Goal: Transaction & Acquisition: Purchase product/service

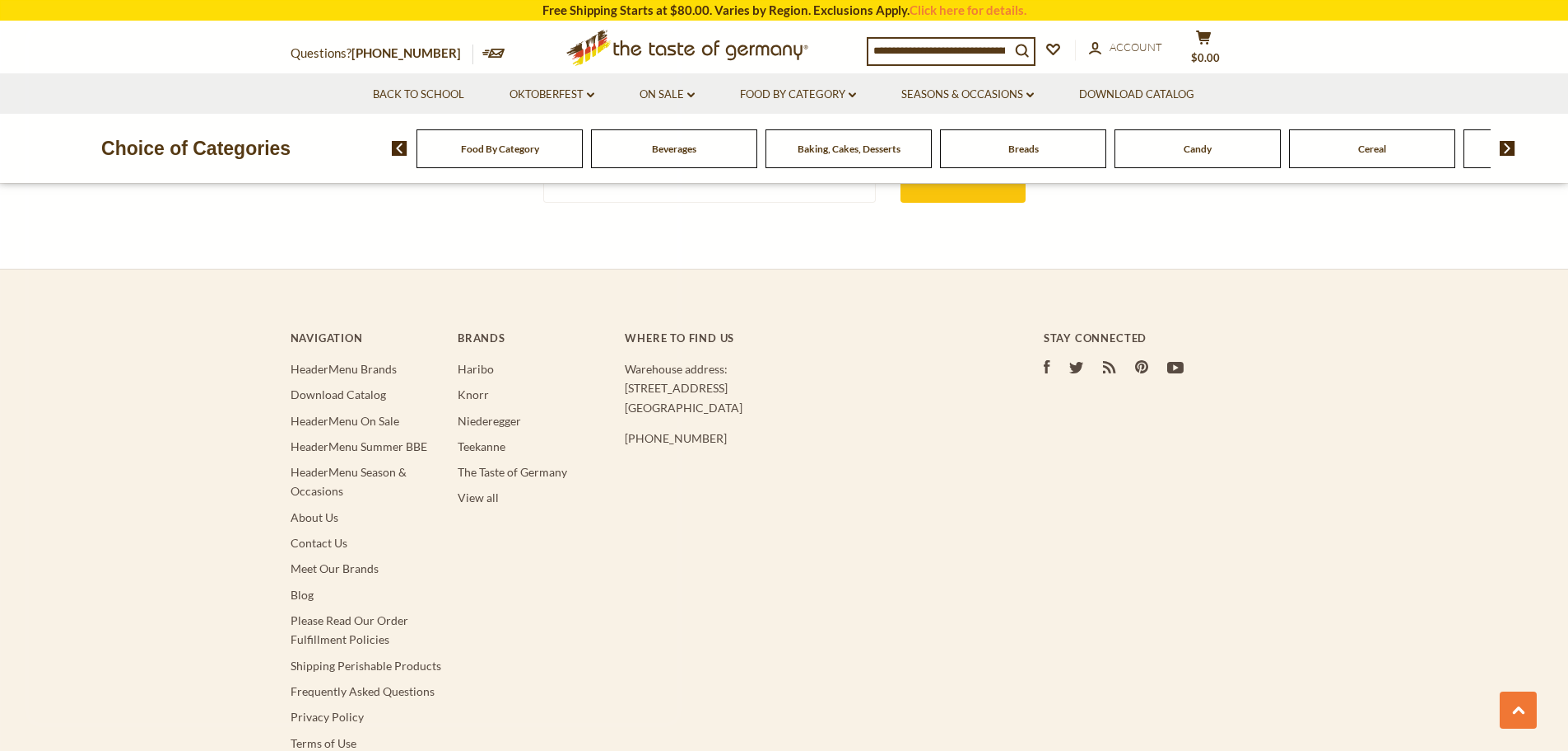
scroll to position [3205, 0]
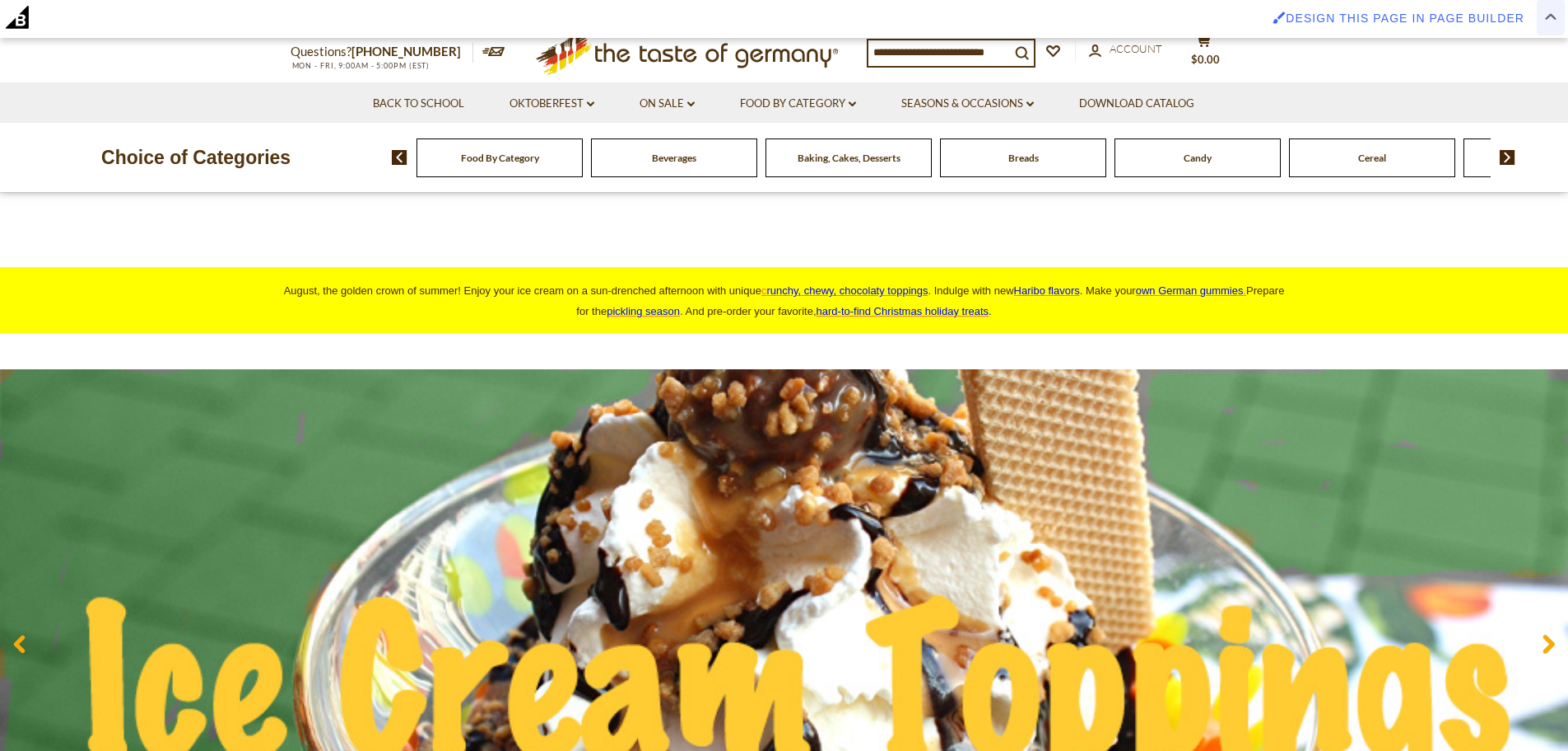
click at [1551, 22] on span at bounding box center [1551, 17] width 28 height 35
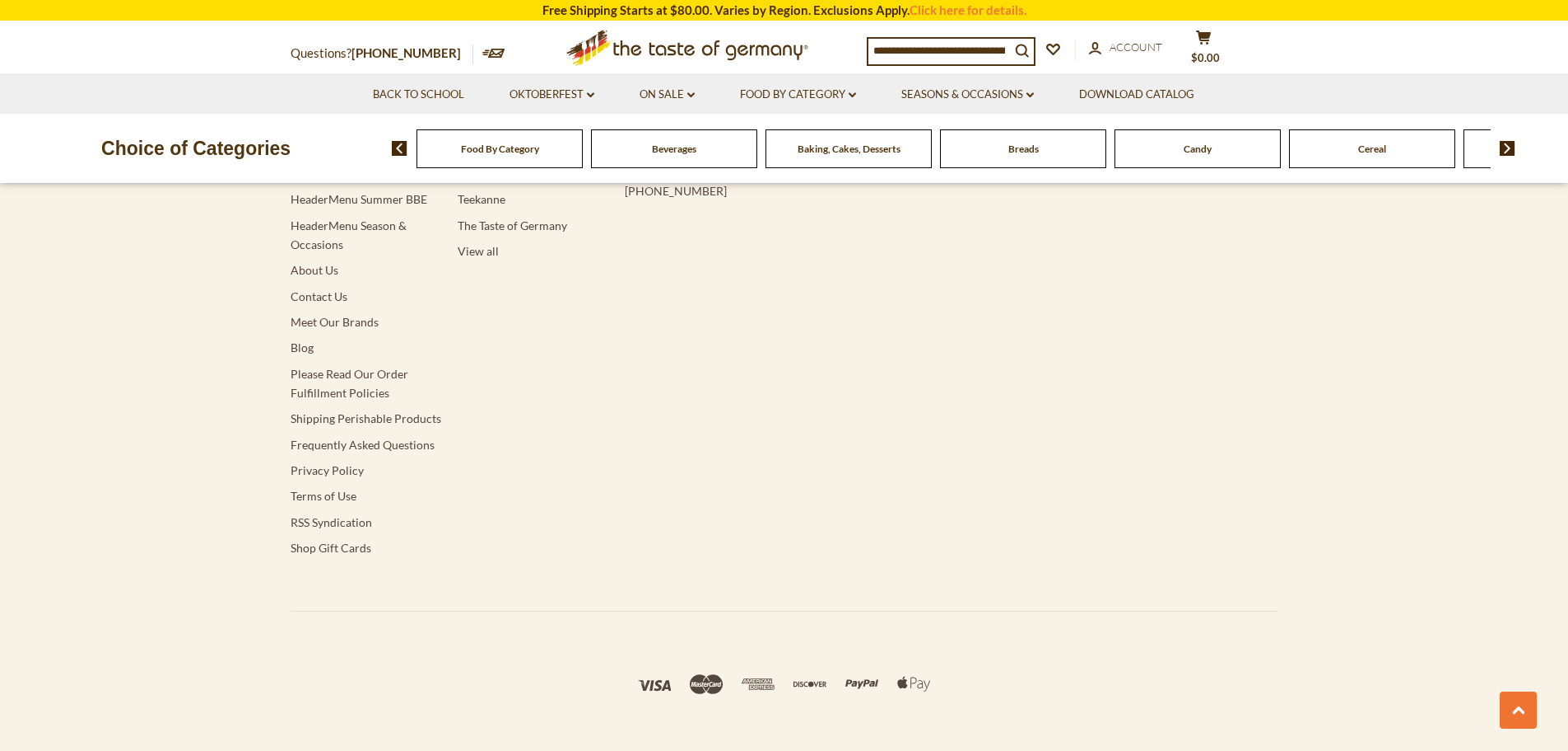
scroll to position [3525, 0]
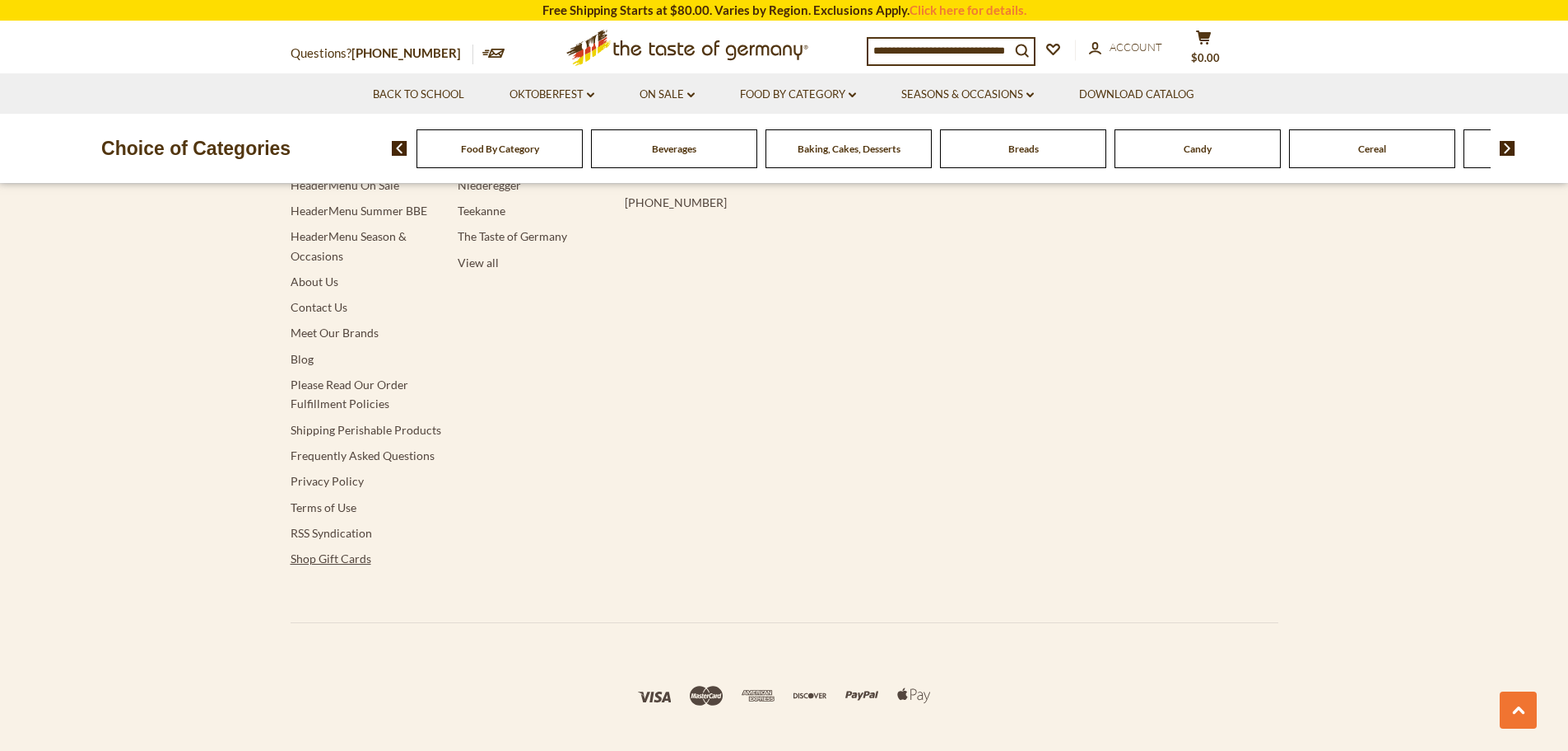
click at [348, 551] on link "Shop Gift Cards" at bounding box center [330, 558] width 81 height 14
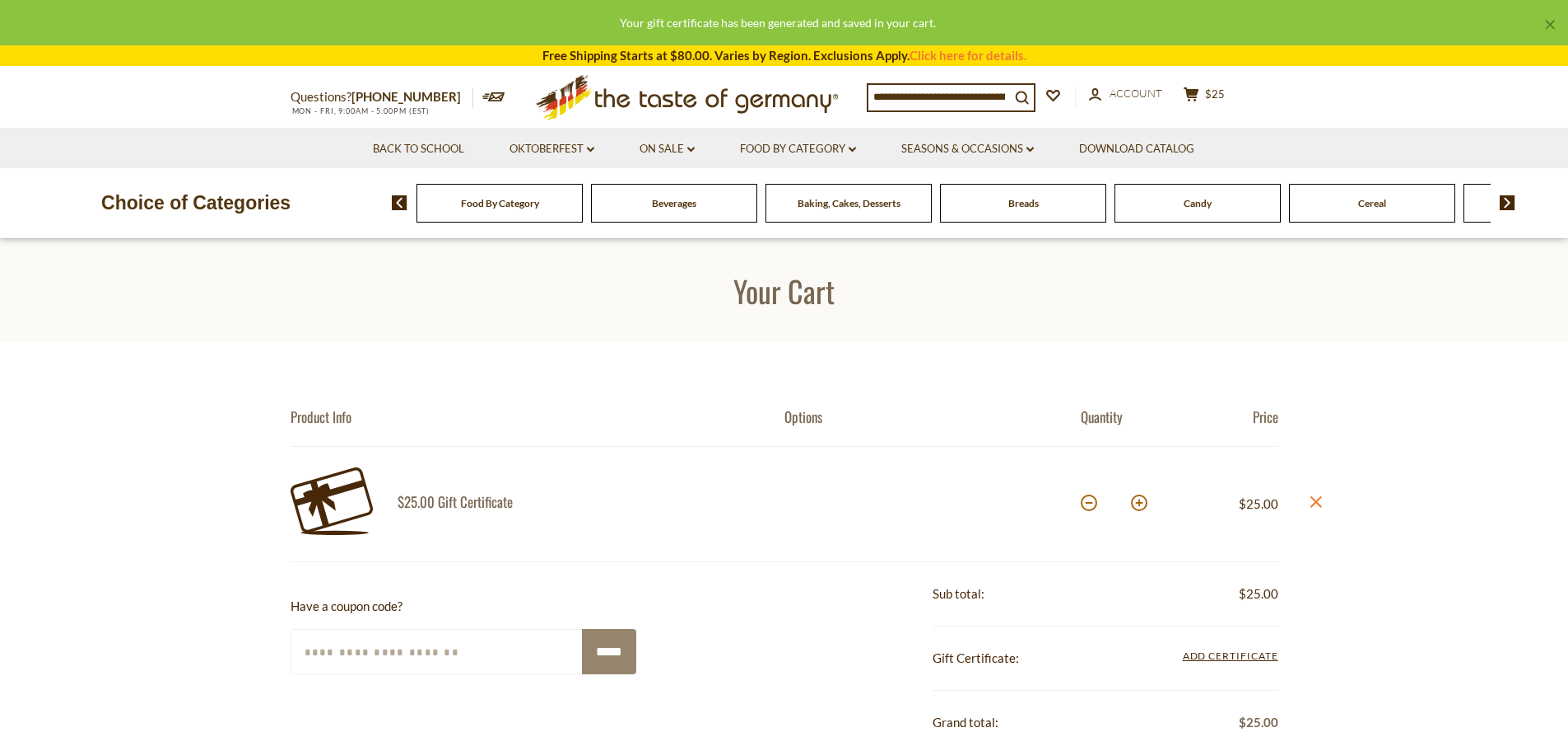
click at [1137, 503] on button at bounding box center [1139, 502] width 17 height 17
type input "*"
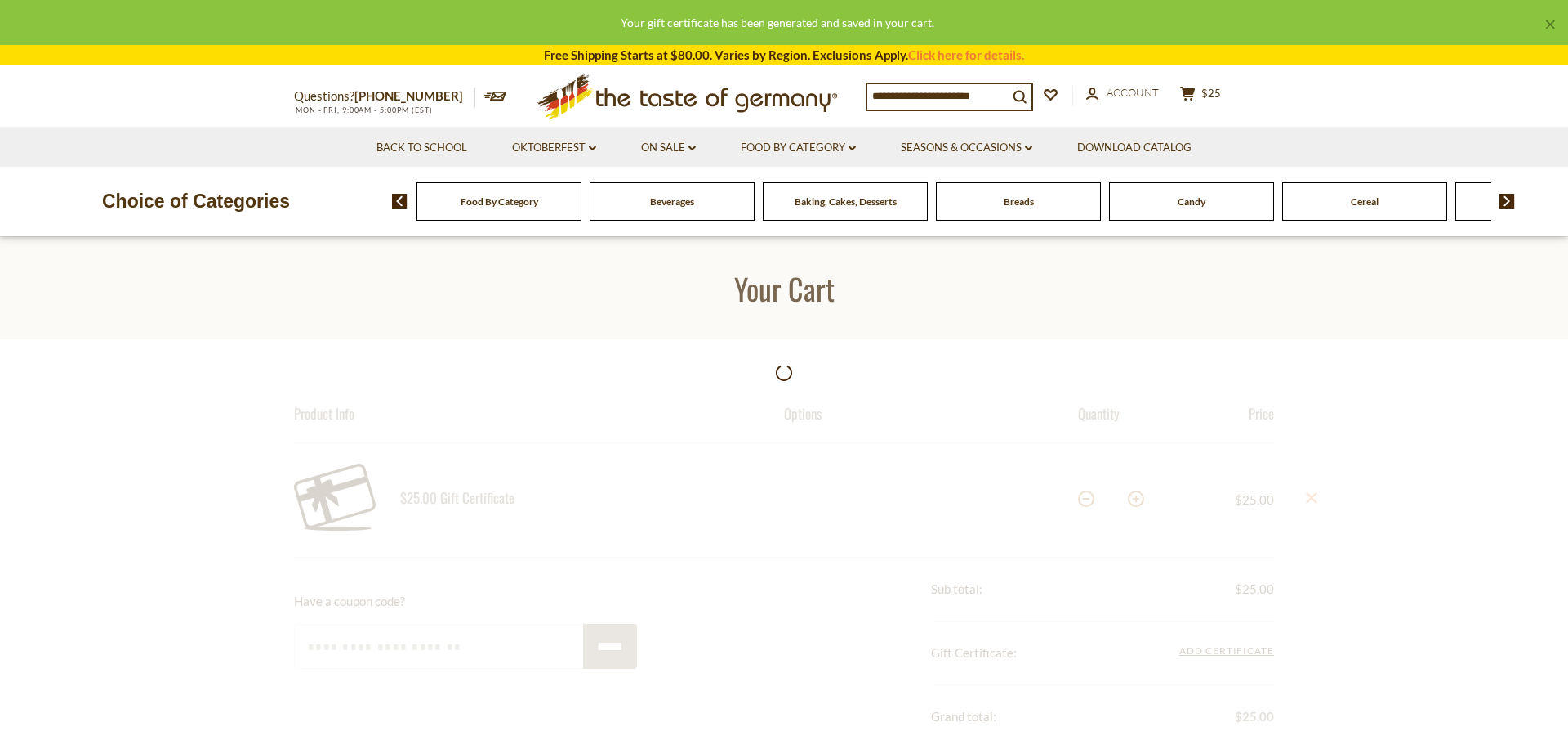
click at [1128, 499] on div at bounding box center [784, 692] width 1568 height 705
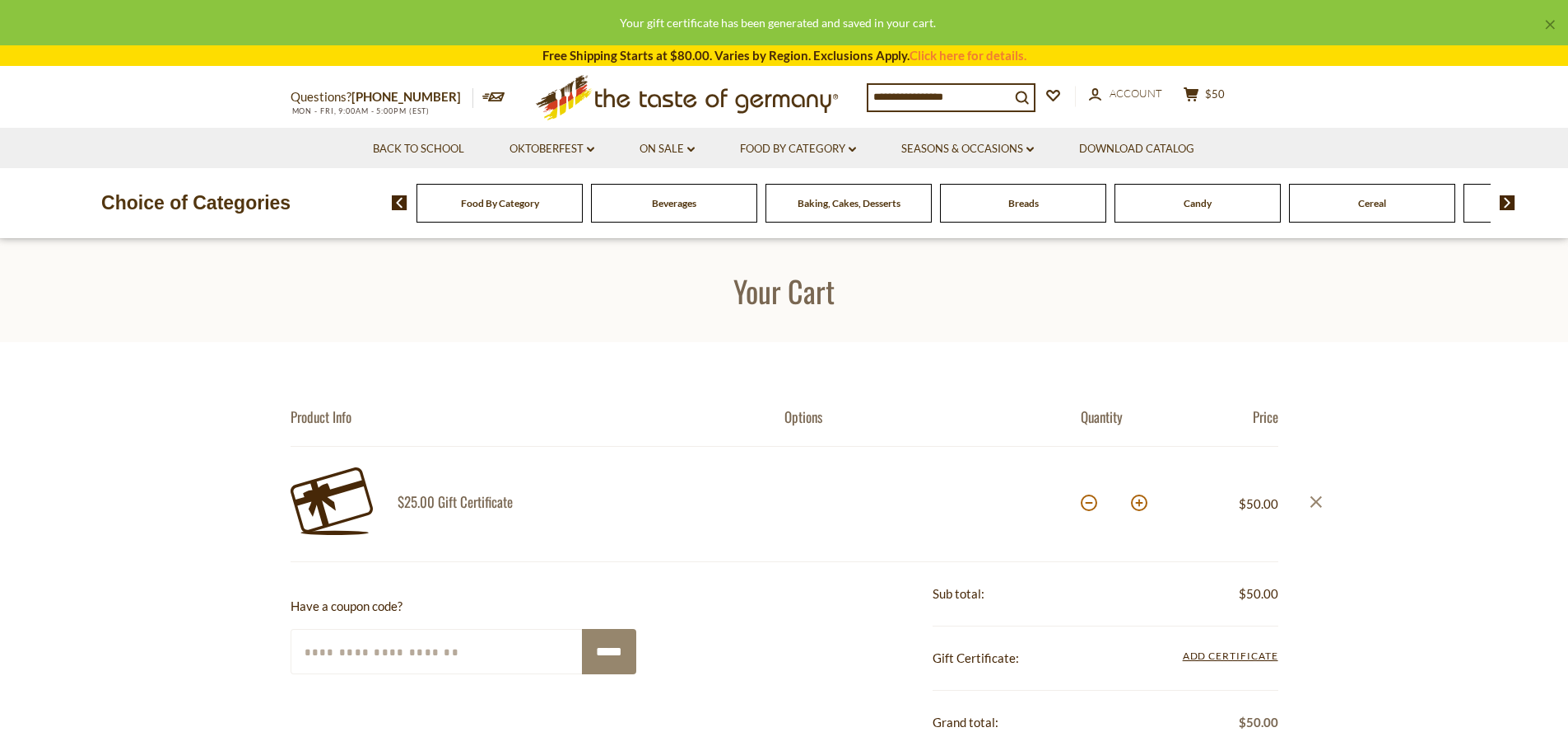
click at [1312, 502] on icon "close" at bounding box center [1316, 501] width 13 height 13
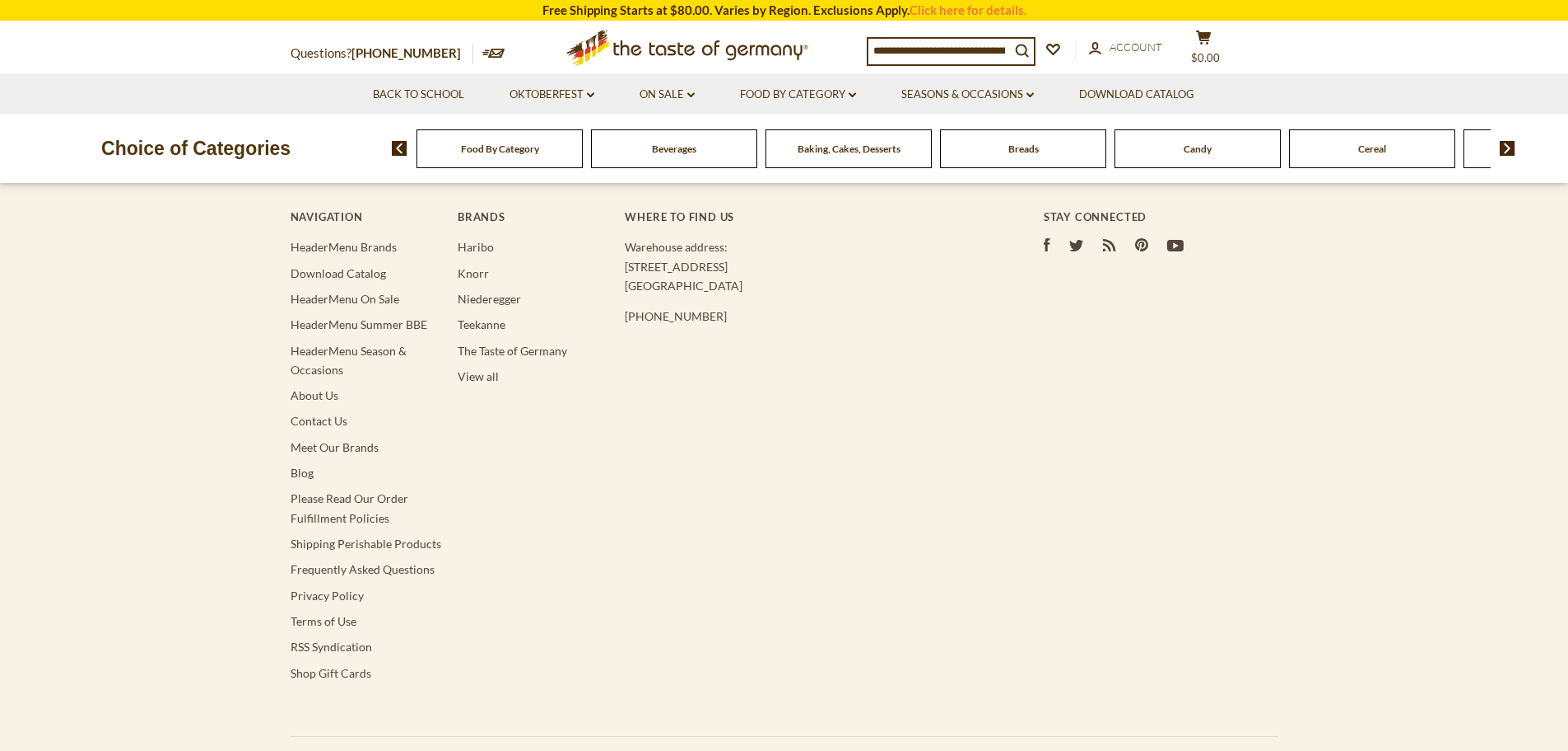
scroll to position [746, 0]
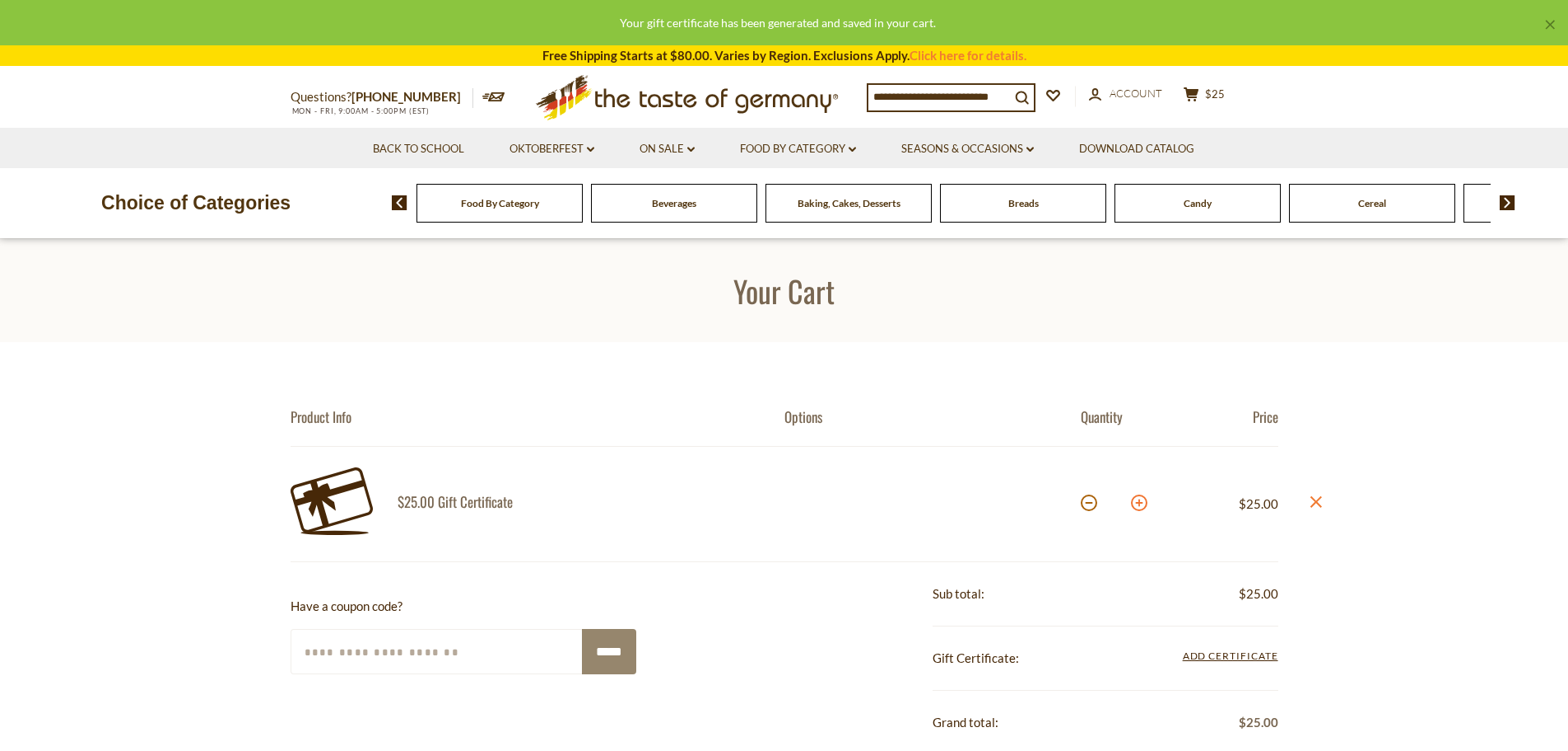
click at [1137, 509] on button at bounding box center [1139, 502] width 17 height 17
type input "*"
click at [1318, 495] on icon "close" at bounding box center [1316, 501] width 13 height 13
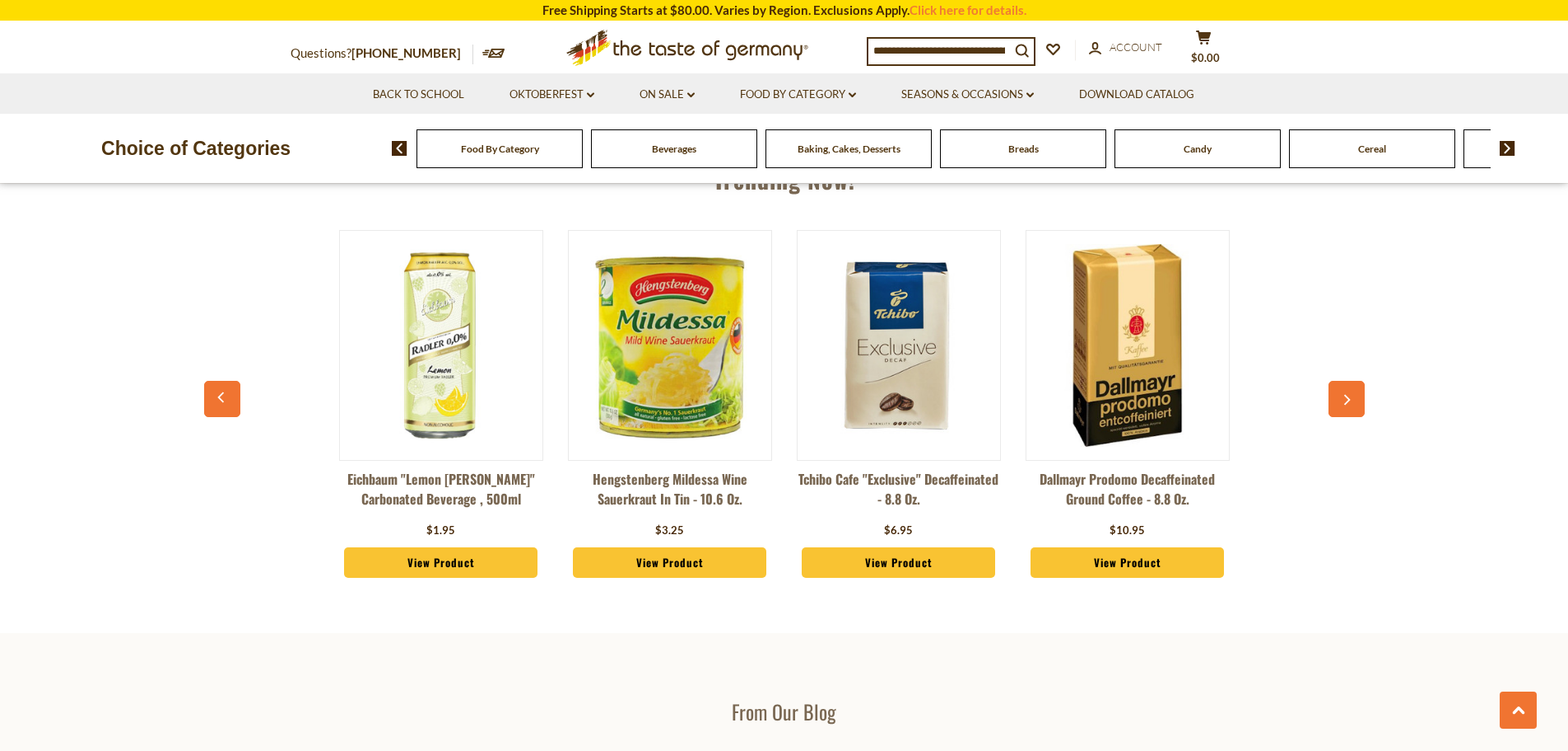
scroll to position [1601, 0]
